Goal: Information Seeking & Learning: Check status

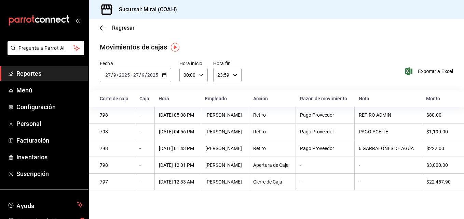
click at [43, 71] on span "Reportes" at bounding box center [49, 73] width 67 height 9
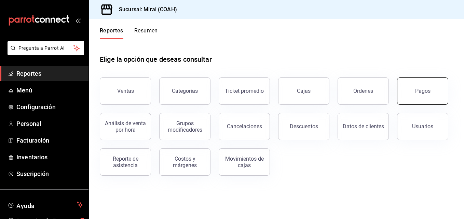
click at [410, 97] on button "Pagos" at bounding box center [422, 91] width 51 height 27
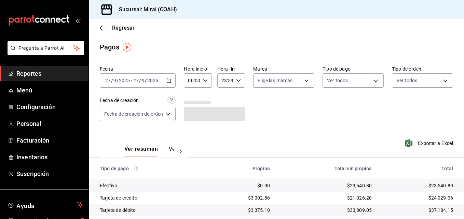
click at [167, 149] on div "Ver resumen Ver pagos" at bounding box center [149, 152] width 50 height 12
click at [172, 151] on button "Ver pagos" at bounding box center [182, 152] width 26 height 12
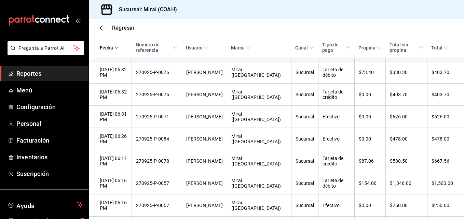
scroll to position [908, 0]
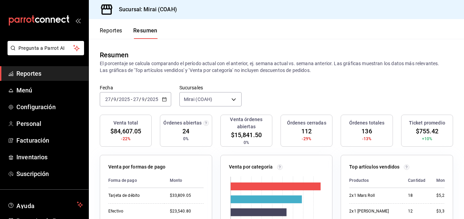
click at [44, 76] on span "Reportes" at bounding box center [49, 73] width 67 height 9
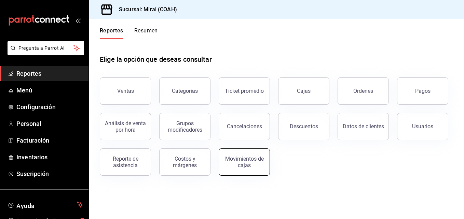
click at [259, 166] on div "Movimientos de cajas" at bounding box center [244, 162] width 42 height 13
click at [437, 93] on button "Pagos" at bounding box center [422, 91] width 51 height 27
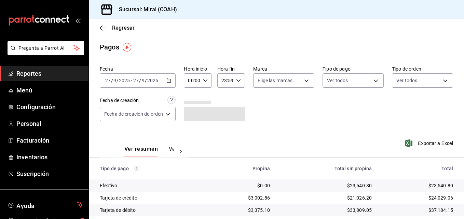
click at [170, 148] on button "Ver pagos" at bounding box center [182, 152] width 26 height 12
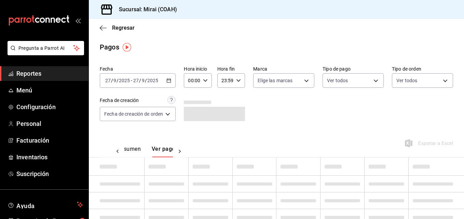
scroll to position [0, 20]
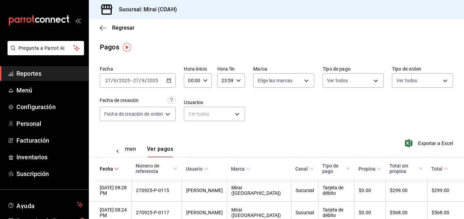
click at [377, 168] on icon at bounding box center [379, 169] width 5 height 5
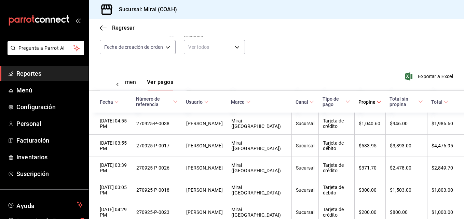
scroll to position [68, 0]
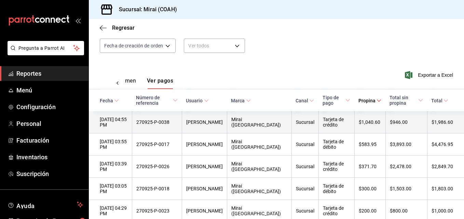
click at [374, 123] on th "$1,040.60" at bounding box center [369, 122] width 31 height 22
